Goal: Consume media (video, audio)

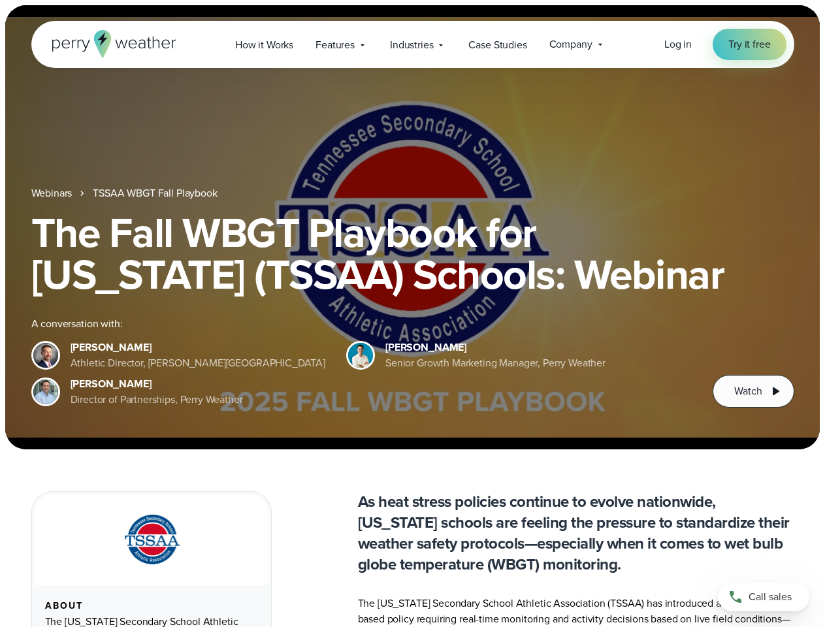
click at [412, 314] on div "The Fall WBGT Playbook for [US_STATE] (TSSAA) Schools: Webinar A conversation w…" at bounding box center [412, 310] width 763 height 196
click at [412, 44] on span "Industries" at bounding box center [411, 45] width 43 height 16
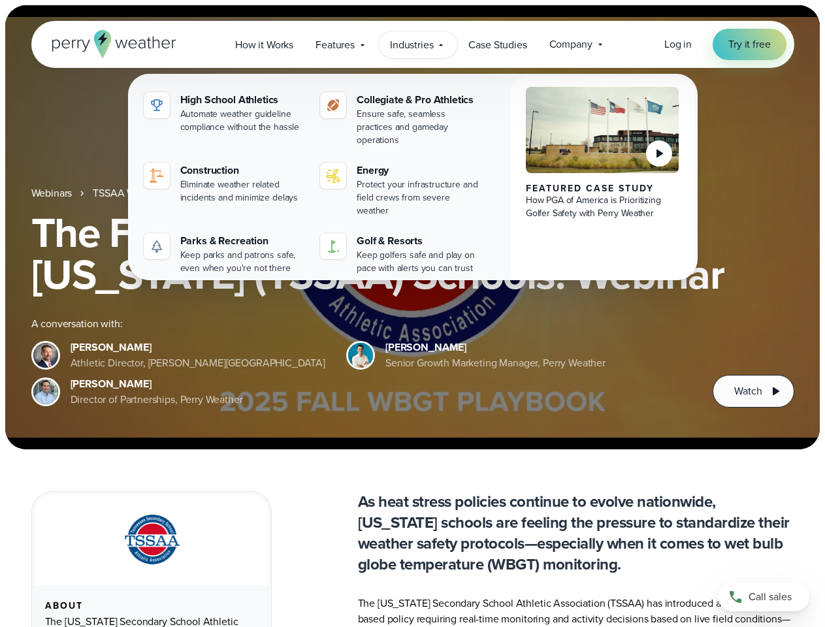
click at [412, 227] on h1 "The Fall WBGT Playbook for [US_STATE] (TSSAA) Schools: Webinar" at bounding box center [412, 254] width 763 height 84
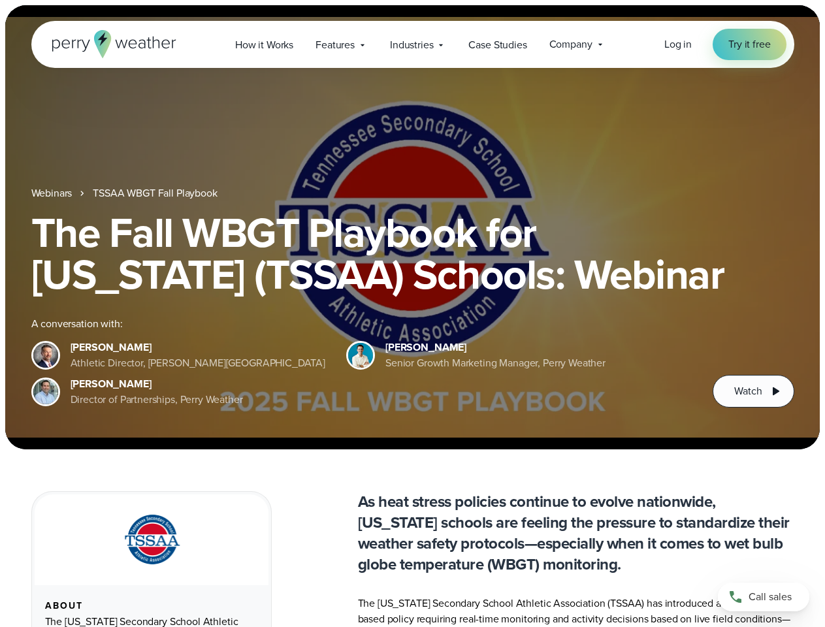
click at [156, 193] on link "TSSAA WBGT Fall Playbook" at bounding box center [155, 194] width 124 height 16
click at [753, 391] on span "Watch" at bounding box center [747, 392] width 27 height 16
